Goal: Task Accomplishment & Management: Manage account settings

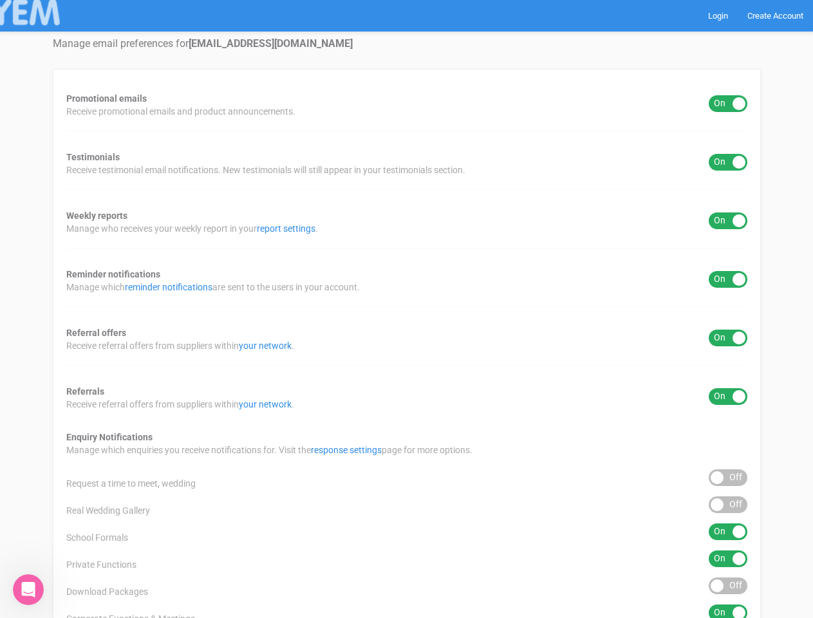
click at [406, 309] on div "Promotional emails ON OFF Receive promotional emails and product announcements.…" at bounding box center [407, 479] width 708 height 820
click at [728, 104] on div "ON OFF" at bounding box center [728, 103] width 39 height 17
click at [728, 162] on div "ON OFF" at bounding box center [728, 162] width 39 height 17
click at [728, 221] on div "ON OFF" at bounding box center [728, 221] width 39 height 17
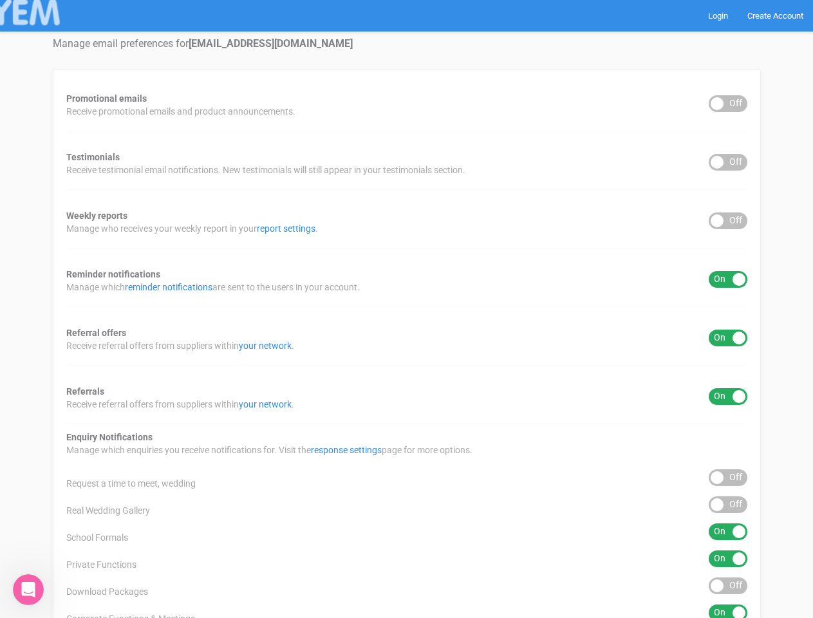
click at [728, 279] on div "ON OFF" at bounding box center [728, 279] width 39 height 17
click at [728, 338] on div "ON OFF" at bounding box center [728, 338] width 39 height 17
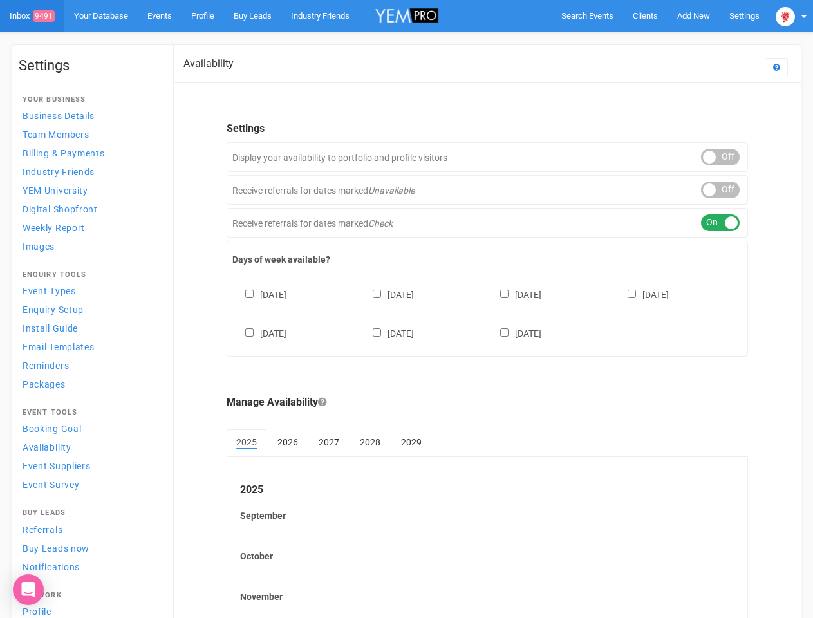
click at [406, 309] on div "[DATE] [DATE] [DATE] [DATE] [DATE] [DATE] [DATE]" at bounding box center [487, 307] width 510 height 77
click at [587, 15] on span "Search Events" at bounding box center [588, 16] width 52 height 10
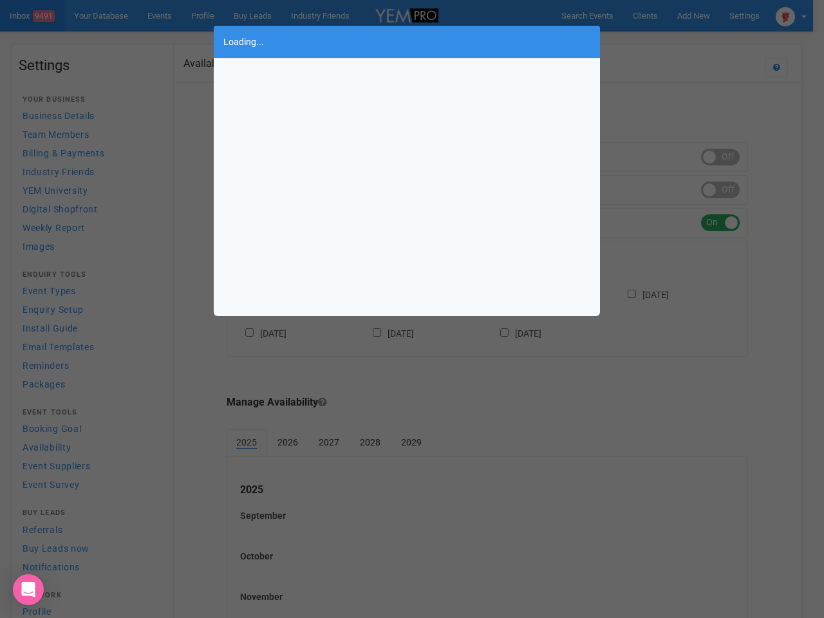
click at [694, 15] on div "Loading..." at bounding box center [412, 309] width 824 height 618
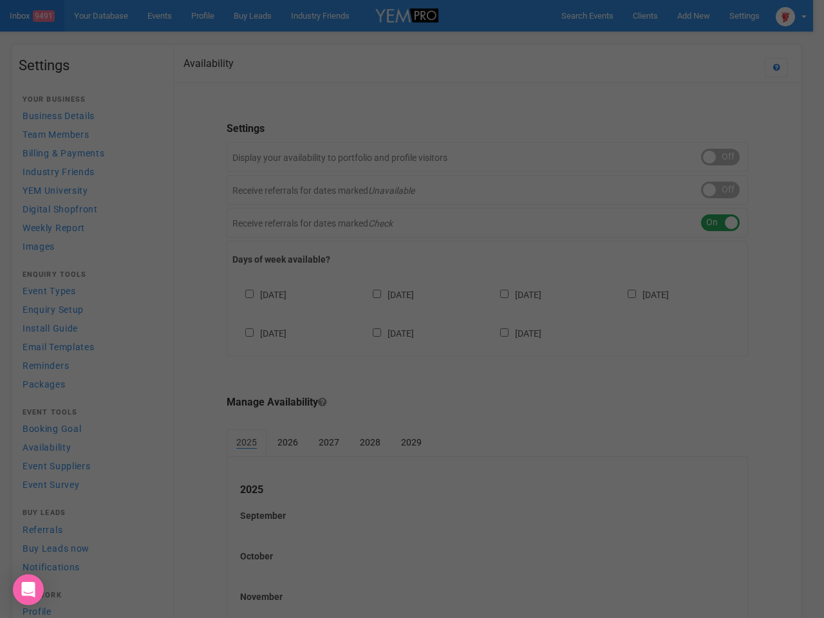
click at [664, 41] on div "Loading..." at bounding box center [412, 309] width 824 height 618
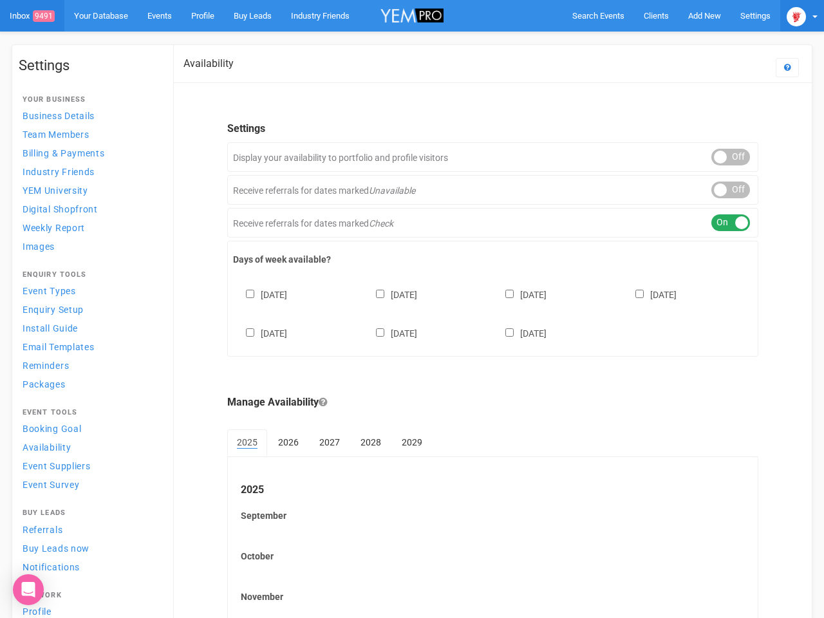
click at [791, 15] on img at bounding box center [796, 16] width 19 height 19
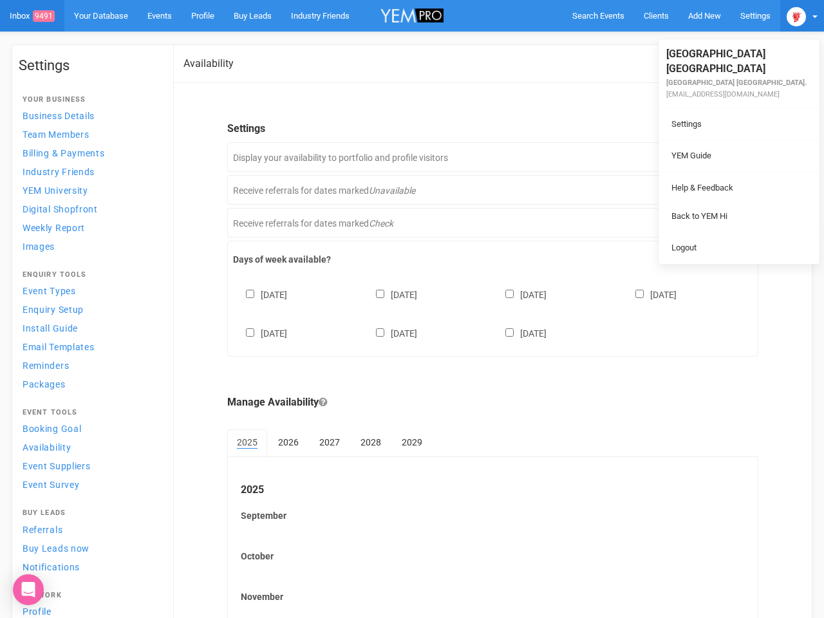
click at [721, 157] on div "ON OFF" at bounding box center [731, 157] width 39 height 17
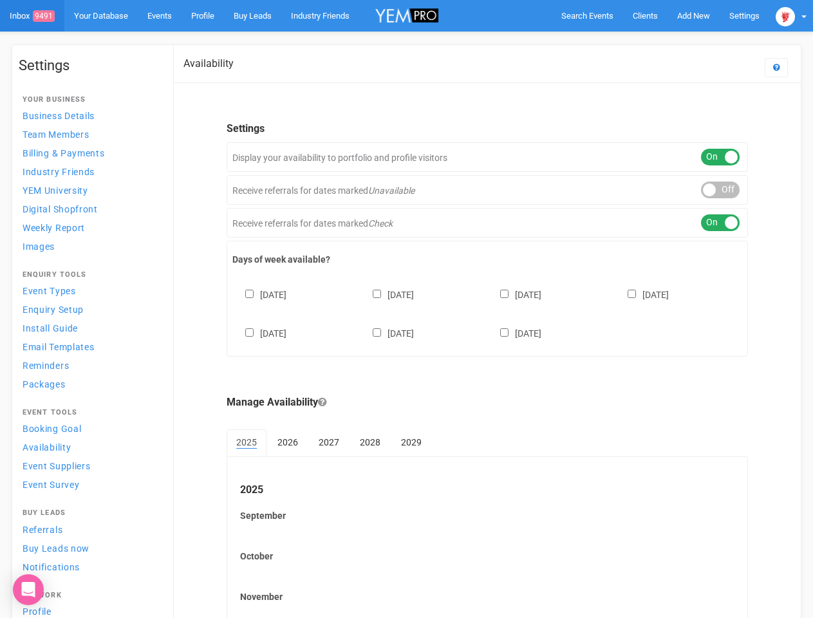
click at [721, 190] on div "ON OFF" at bounding box center [720, 190] width 39 height 17
click at [721, 223] on div "ON OFF" at bounding box center [720, 222] width 39 height 17
click at [488, 312] on div "[DATE] [DATE] [DATE] [DATE] [DATE] [DATE] [DATE]" at bounding box center [487, 307] width 510 height 77
click at [406, 309] on div "[DATE] [DATE] [DATE] [DATE] [DATE] [DATE] [DATE]" at bounding box center [487, 307] width 510 height 77
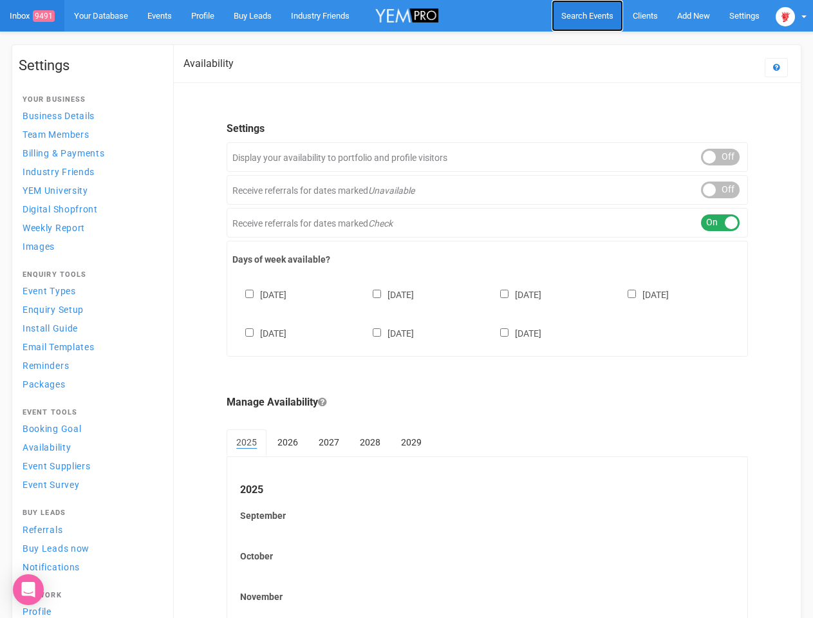
click at [587, 15] on span "Search Events" at bounding box center [588, 16] width 52 height 10
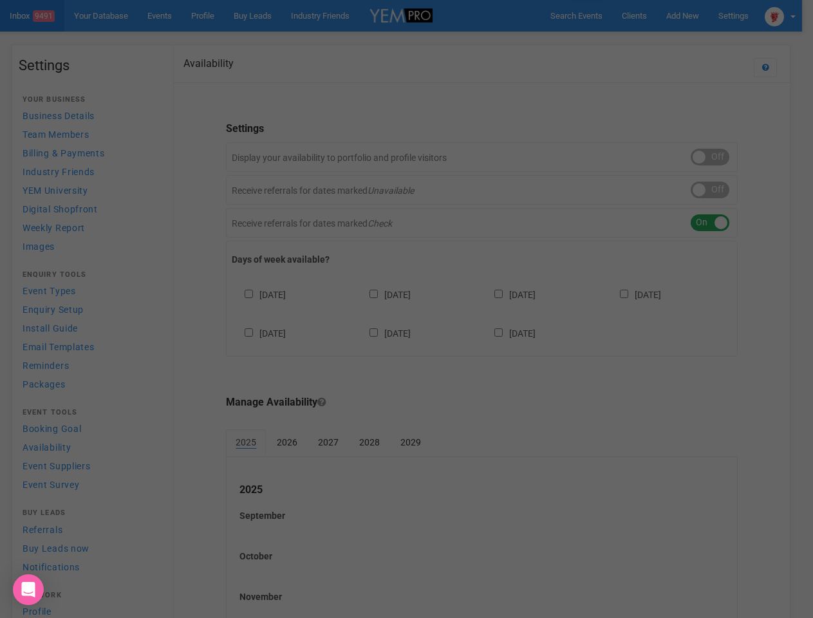
click at [0, 0] on div "Loading..." at bounding box center [0, 0] width 0 height 0
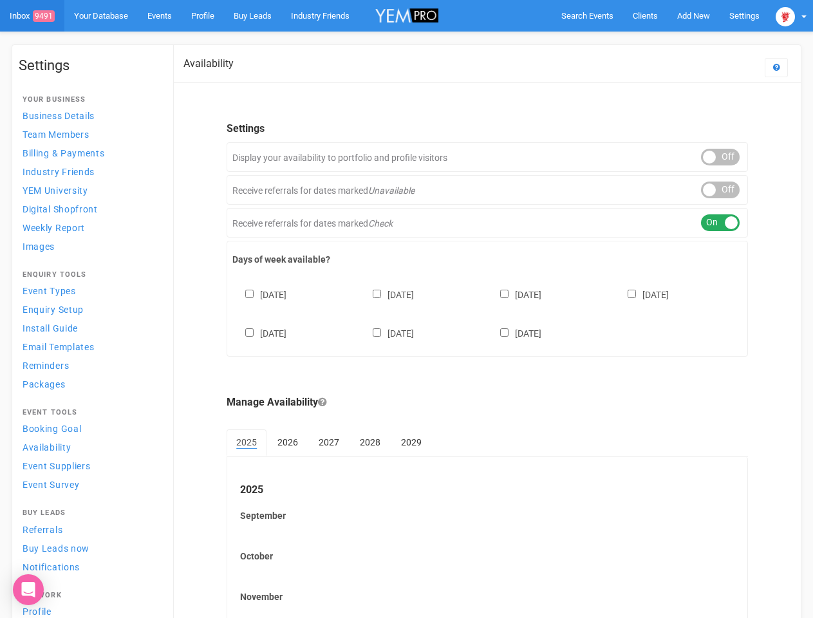
click at [664, 41] on body "Search Events Clients Add New New Client New Event New Enquiry Settings Stamfor…" at bounding box center [406, 372] width 813 height 745
click at [791, 15] on img at bounding box center [785, 16] width 19 height 19
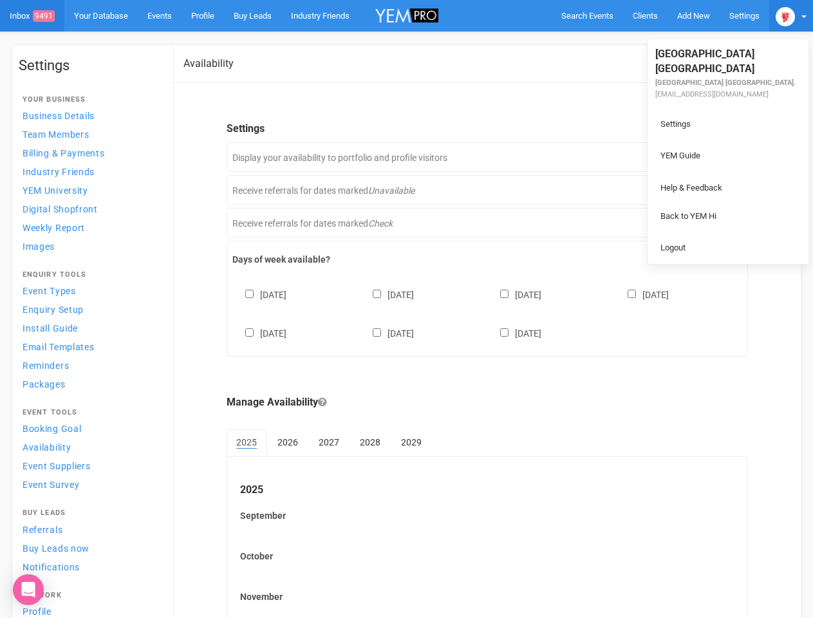
click at [721, 172] on li at bounding box center [728, 172] width 161 height 1
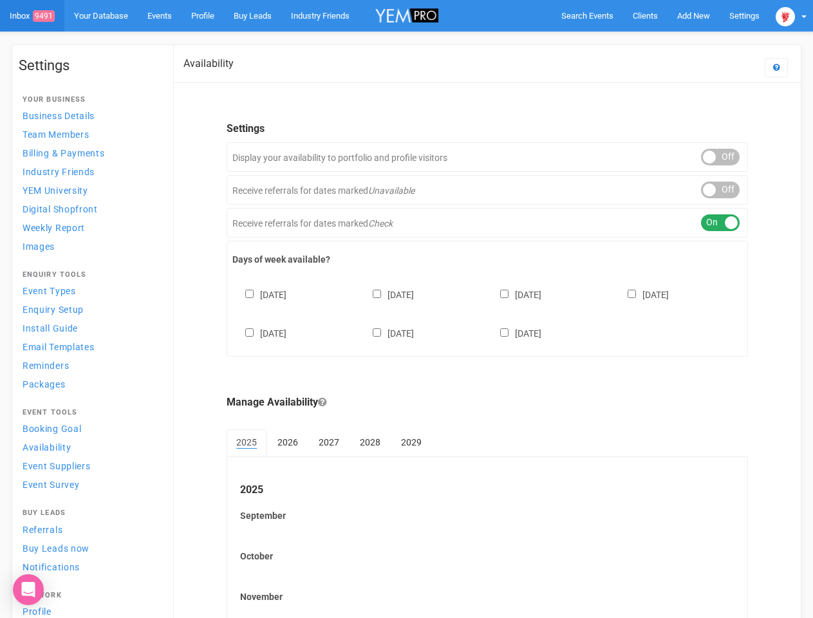
click at [721, 191] on li "Back to YEM Hi" at bounding box center [728, 203] width 161 height 25
click at [721, 223] on li "Logout" at bounding box center [728, 234] width 161 height 25
click at [488, 312] on div "[DATE] [DATE] [DATE] [DATE] [DATE] [DATE] [DATE]" at bounding box center [487, 307] width 510 height 77
click at [406, 309] on div "[DATE] [DATE] [DATE] [DATE] [DATE] [DATE] [DATE]" at bounding box center [487, 307] width 510 height 77
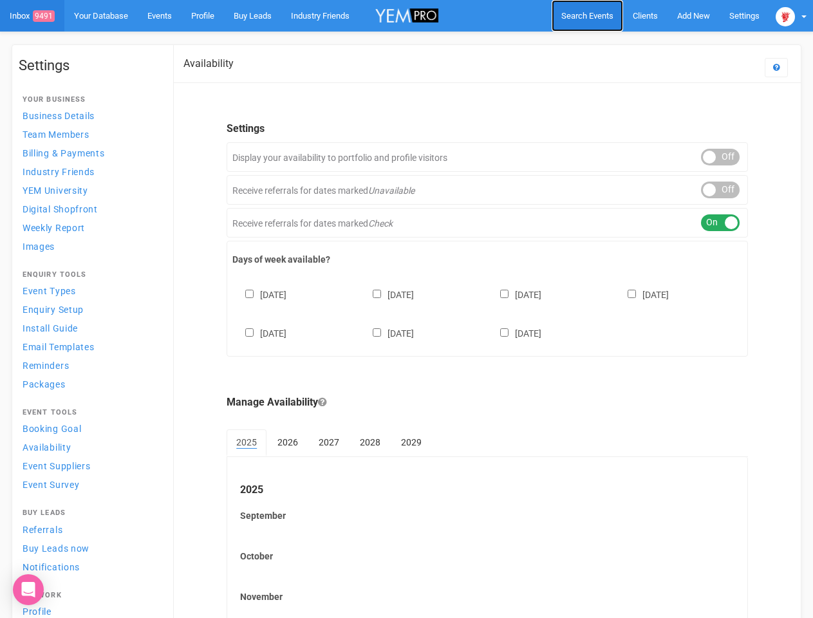
click at [587, 15] on span "Search Events" at bounding box center [588, 16] width 52 height 10
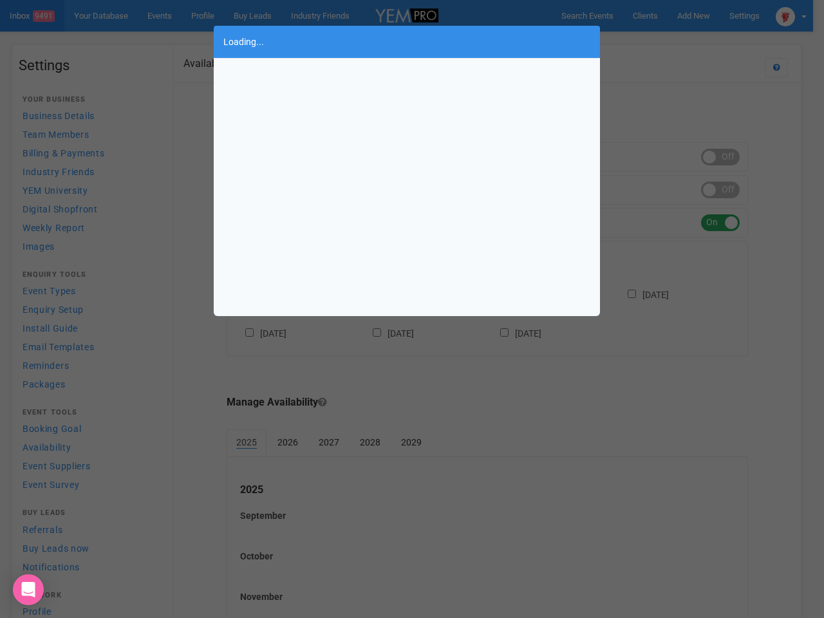
click at [694, 15] on div "Loading..." at bounding box center [412, 309] width 824 height 618
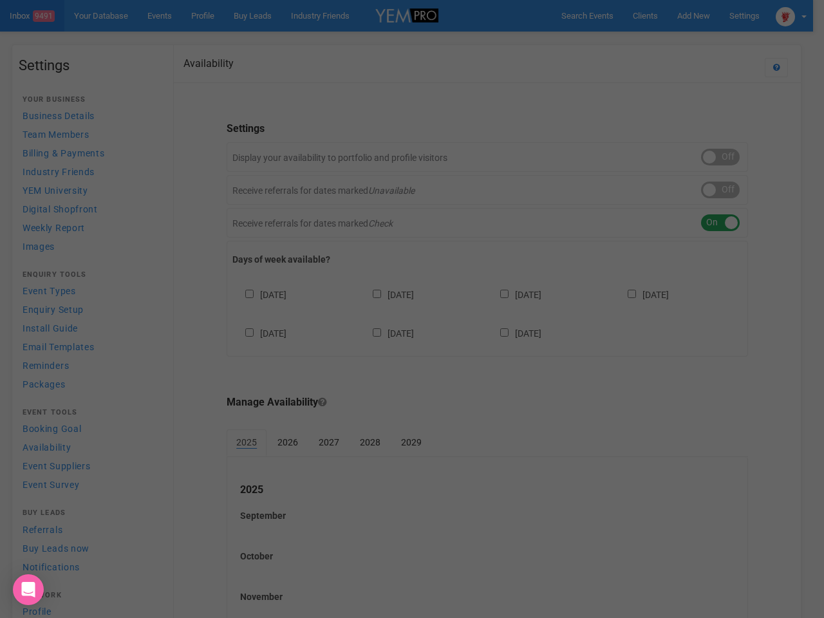
click at [664, 41] on div "Loading..." at bounding box center [412, 309] width 824 height 618
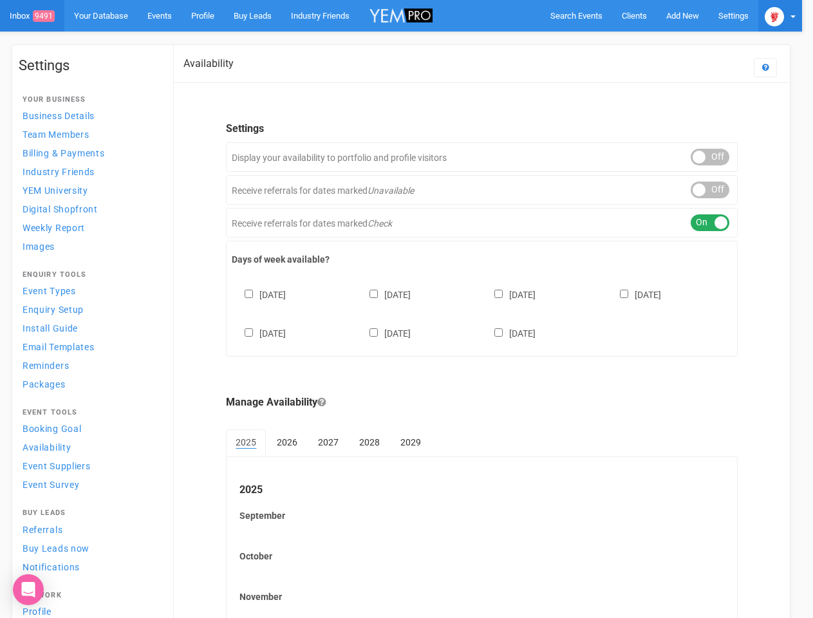
click at [784, 15] on img at bounding box center [774, 16] width 19 height 19
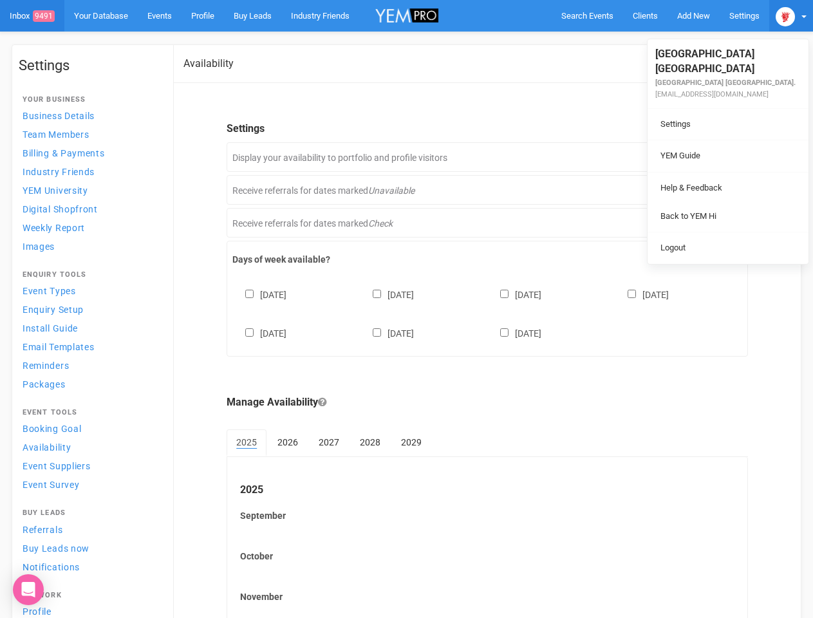
click at [721, 157] on div "ON OFF" at bounding box center [720, 157] width 39 height 17
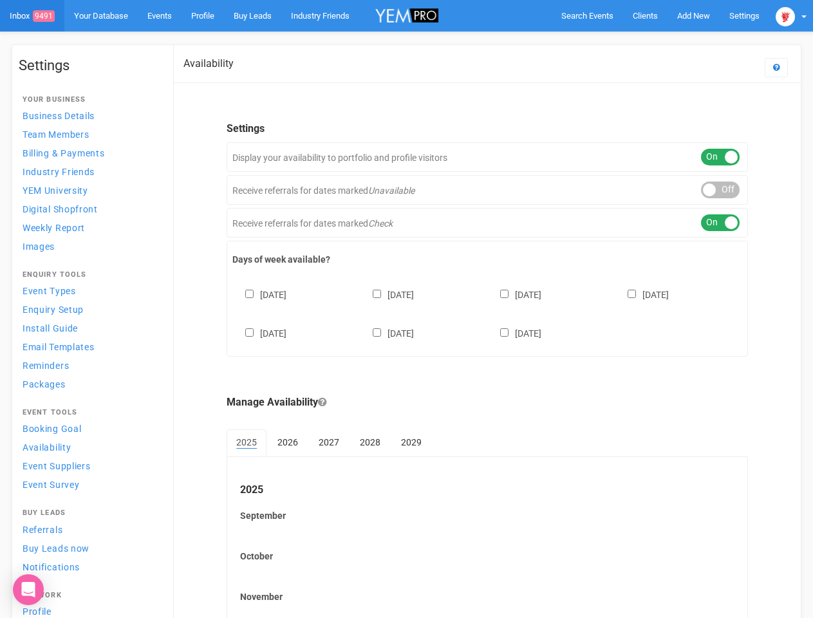
click at [721, 190] on div "ON OFF" at bounding box center [720, 190] width 39 height 17
click at [721, 223] on div "ON OFF" at bounding box center [720, 222] width 39 height 17
click at [488, 312] on div "[DATE] [DATE] [DATE] [DATE] [DATE] [DATE] [DATE]" at bounding box center [487, 307] width 510 height 77
click at [406, 309] on div "[DATE] [DATE] [DATE] [DATE] [DATE] [DATE] [DATE]" at bounding box center [487, 307] width 510 height 77
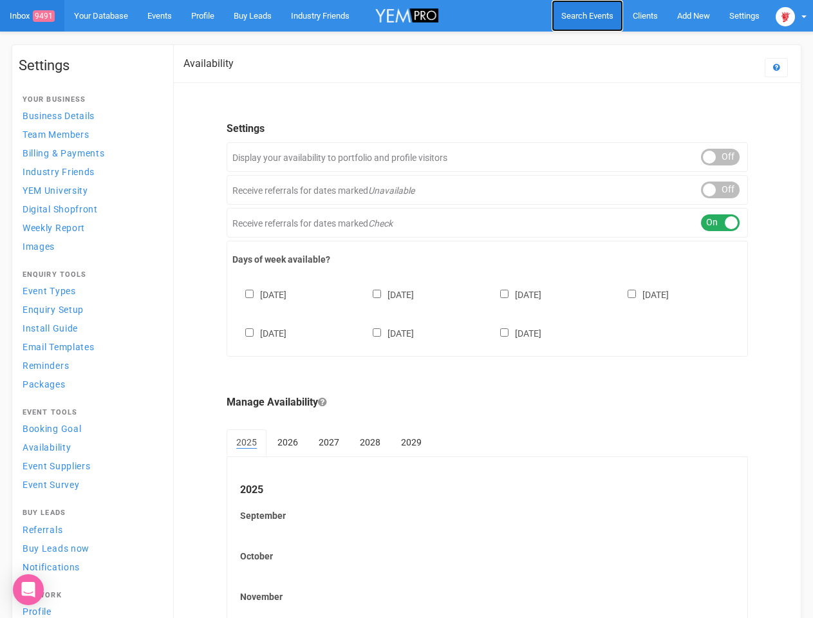
click at [587, 15] on span "Search Events" at bounding box center [588, 16] width 52 height 10
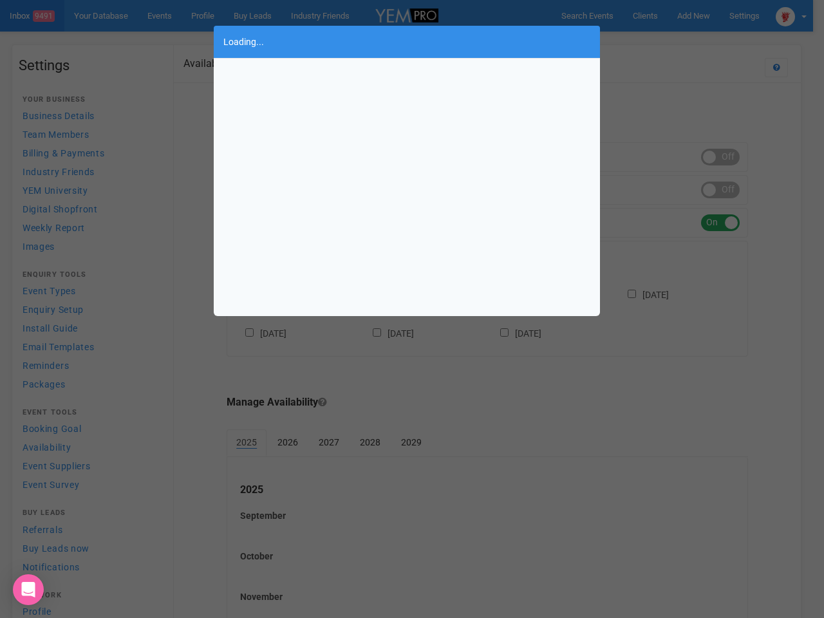
click at [694, 15] on div "Loading..." at bounding box center [412, 309] width 824 height 618
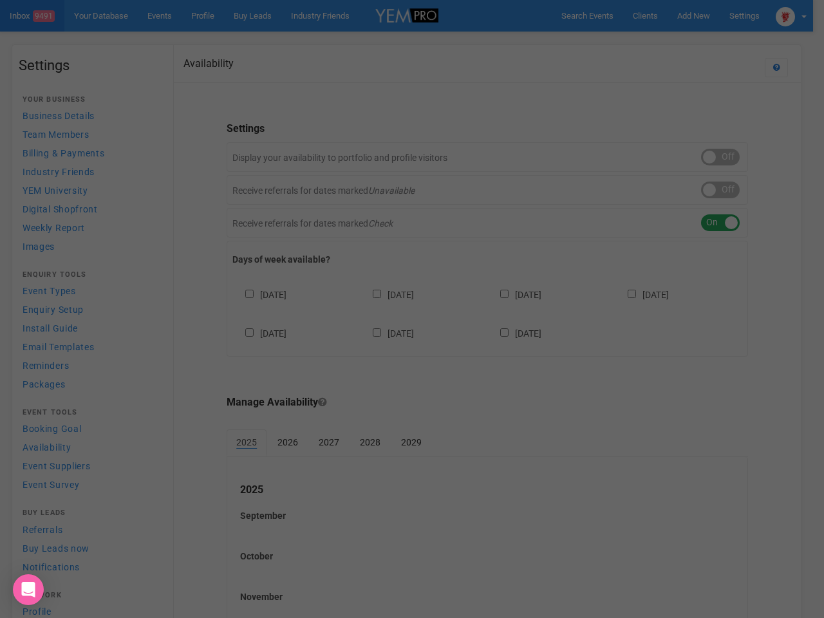
click at [664, 41] on div "Loading..." at bounding box center [412, 309] width 824 height 618
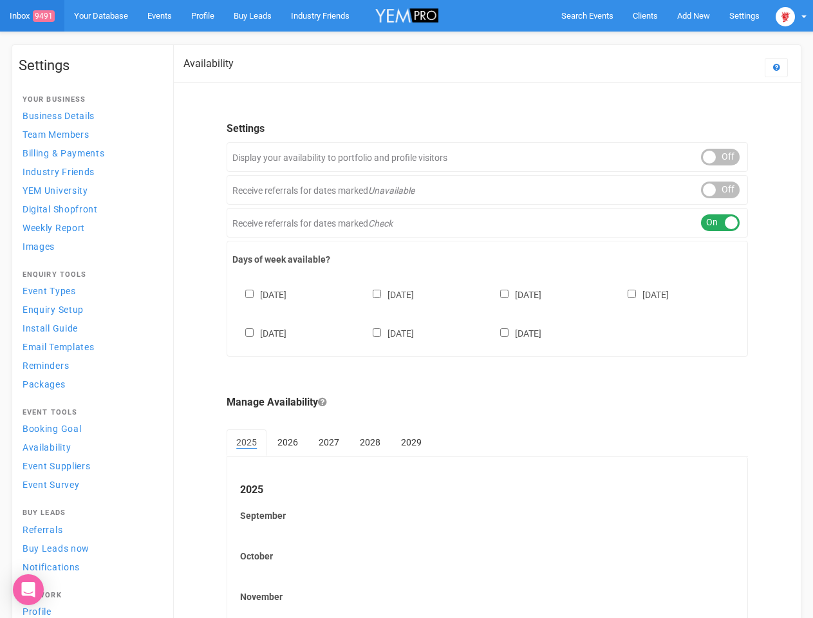
click at [721, 157] on div "ON OFF" at bounding box center [720, 157] width 39 height 17
click at [721, 190] on div "ON OFF" at bounding box center [720, 190] width 39 height 17
click at [721, 223] on div "ON OFF" at bounding box center [720, 222] width 39 height 17
click at [488, 312] on div "[DATE] [DATE] [DATE] [DATE] [DATE] [DATE] [DATE]" at bounding box center [487, 307] width 510 height 77
click at [406, 309] on div "[DATE] [DATE] [DATE] [DATE] [DATE] [DATE] [DATE]" at bounding box center [487, 307] width 510 height 77
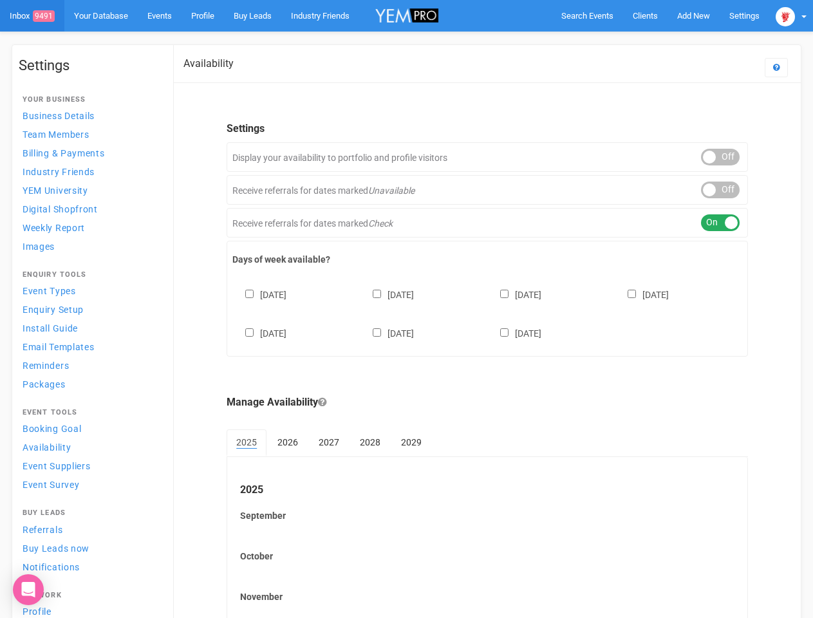
click at [406, 309] on div "[DATE] [DATE] [DATE] [DATE] [DATE] [DATE] [DATE]" at bounding box center [487, 307] width 510 height 77
click at [587, 15] on span "Search Events" at bounding box center [588, 16] width 52 height 10
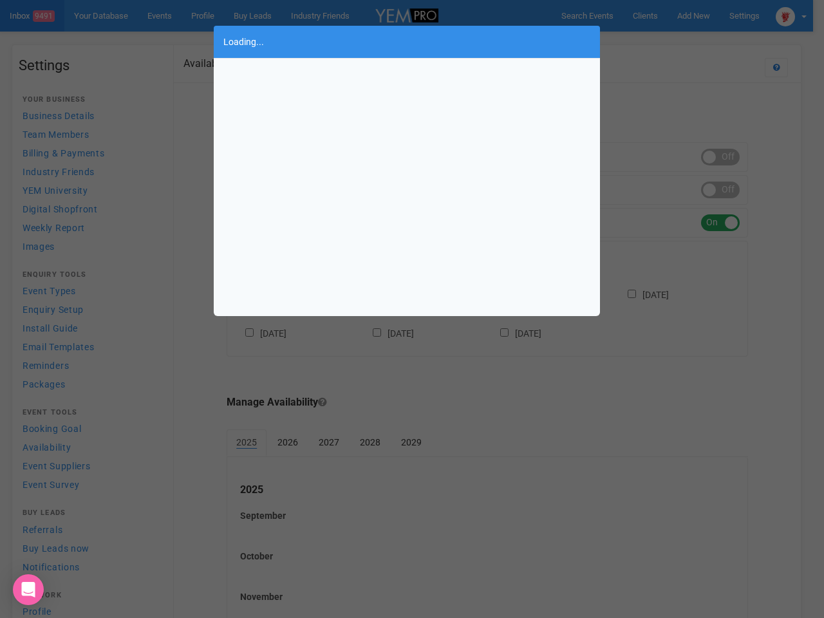
click at [694, 15] on body "Search Events Clients Add New New Client New Event New Enquiry Settings [GEOGRA…" at bounding box center [412, 372] width 824 height 745
click at [664, 41] on div "Loading..." at bounding box center [412, 309] width 824 height 618
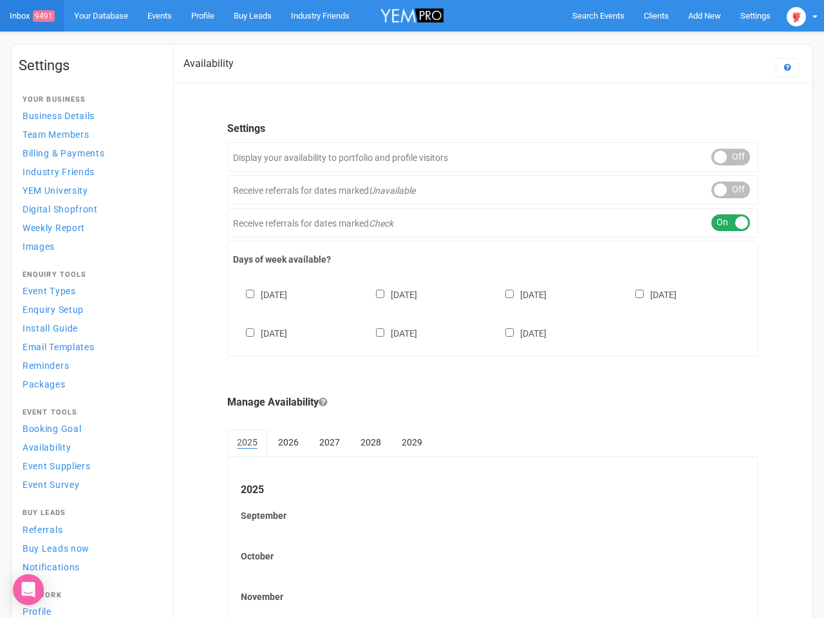
click at [791, 15] on body "Search Events Clients Add New New Client New Event New Enquiry Settings [GEOGRA…" at bounding box center [412, 372] width 824 height 745
click at [721, 157] on div "ON OFF" at bounding box center [731, 157] width 39 height 17
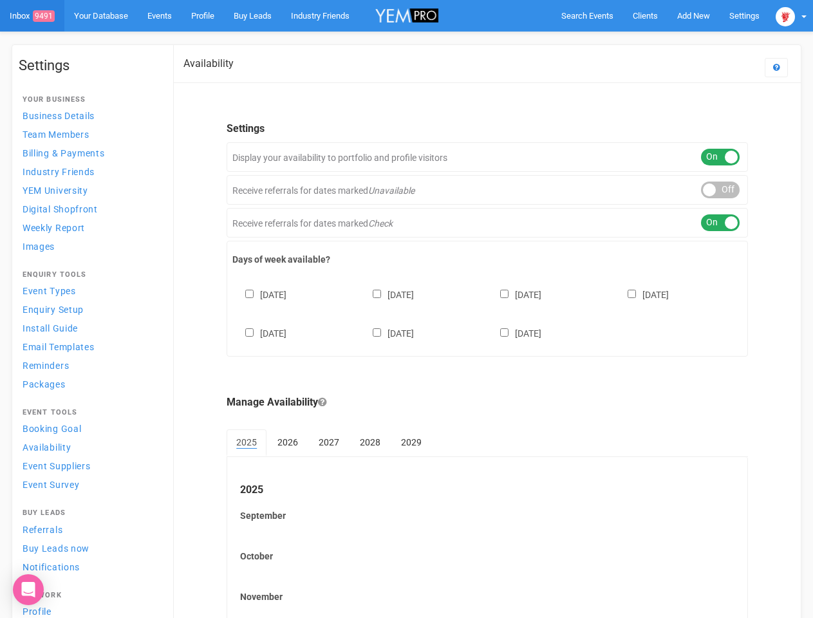
click at [721, 190] on div "ON OFF" at bounding box center [720, 190] width 39 height 17
click at [721, 223] on div "ON OFF" at bounding box center [720, 222] width 39 height 17
click at [488, 312] on div "[DATE] [DATE] [DATE] [DATE] [DATE] [DATE] [DATE]" at bounding box center [487, 307] width 510 height 77
